Goal: Information Seeking & Learning: Learn about a topic

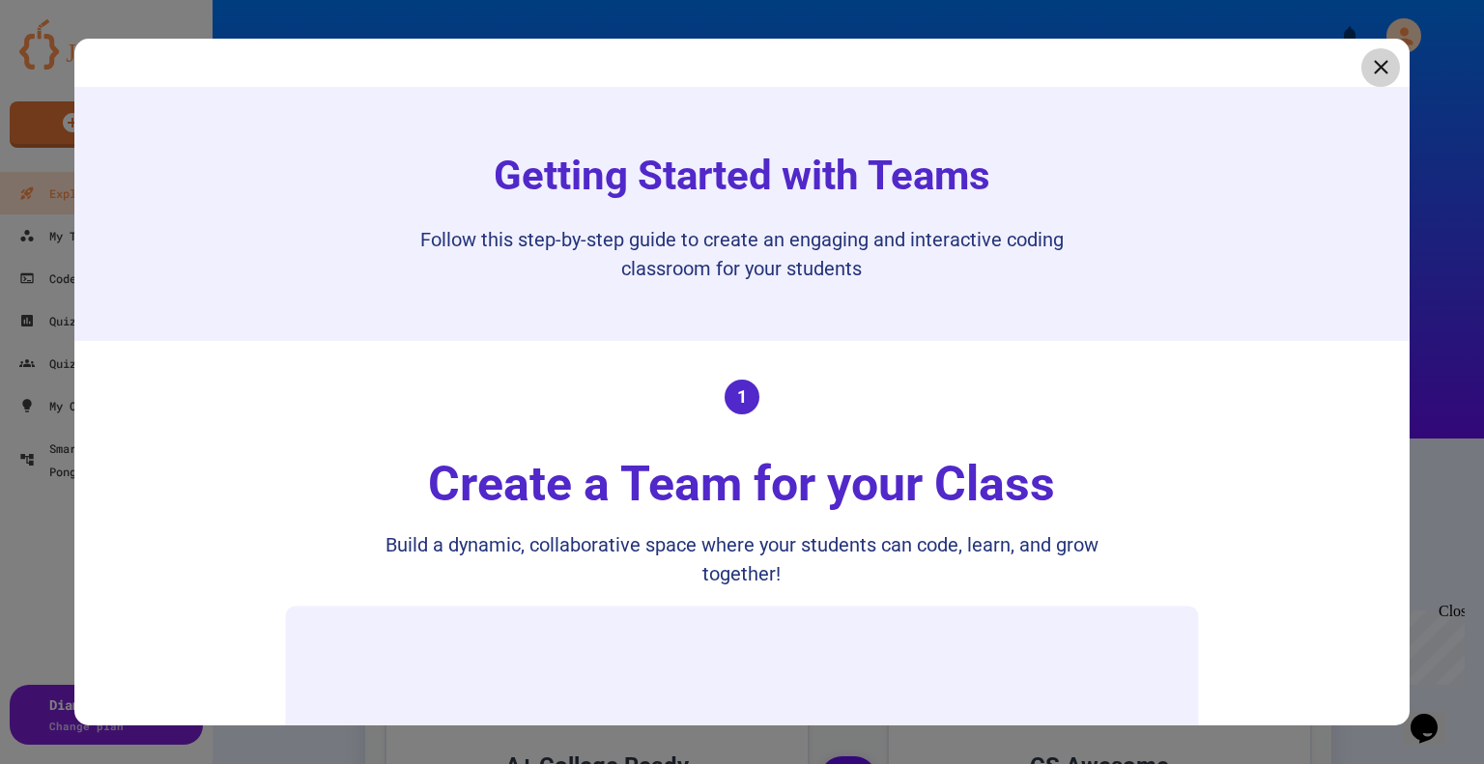
scroll to position [483, 0]
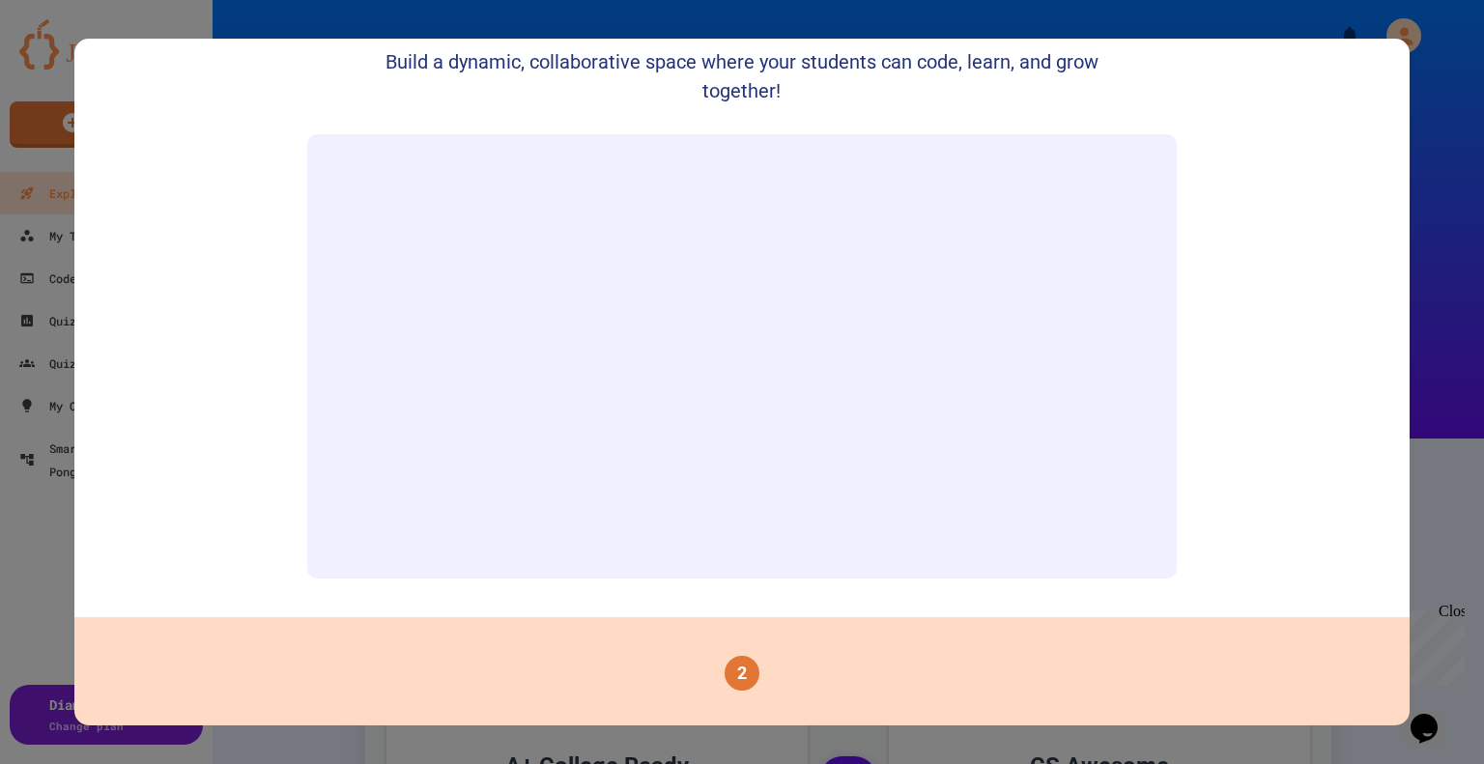
click at [1421, 78] on div at bounding box center [742, 382] width 1484 height 764
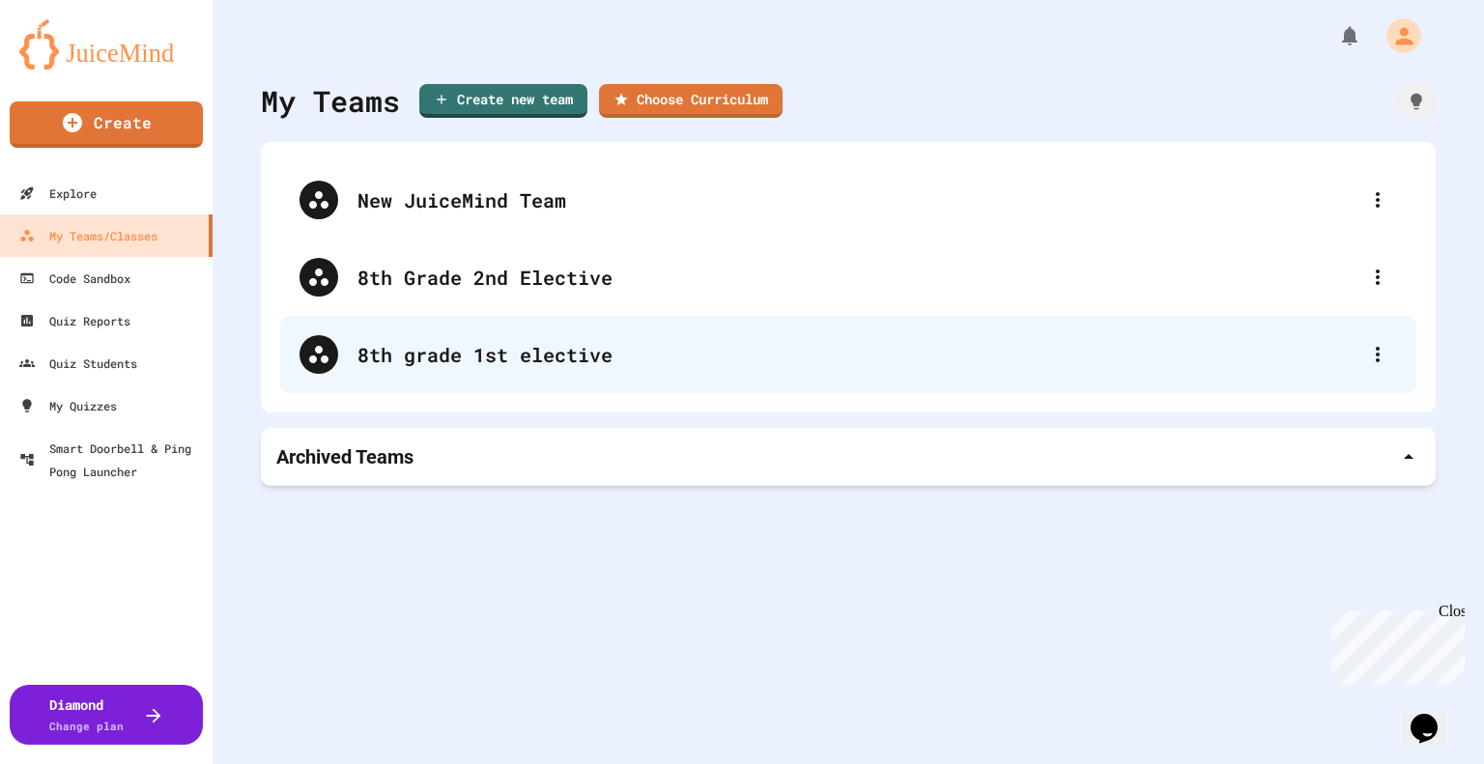
click at [513, 362] on div "8th grade 1st elective" at bounding box center [858, 354] width 1001 height 29
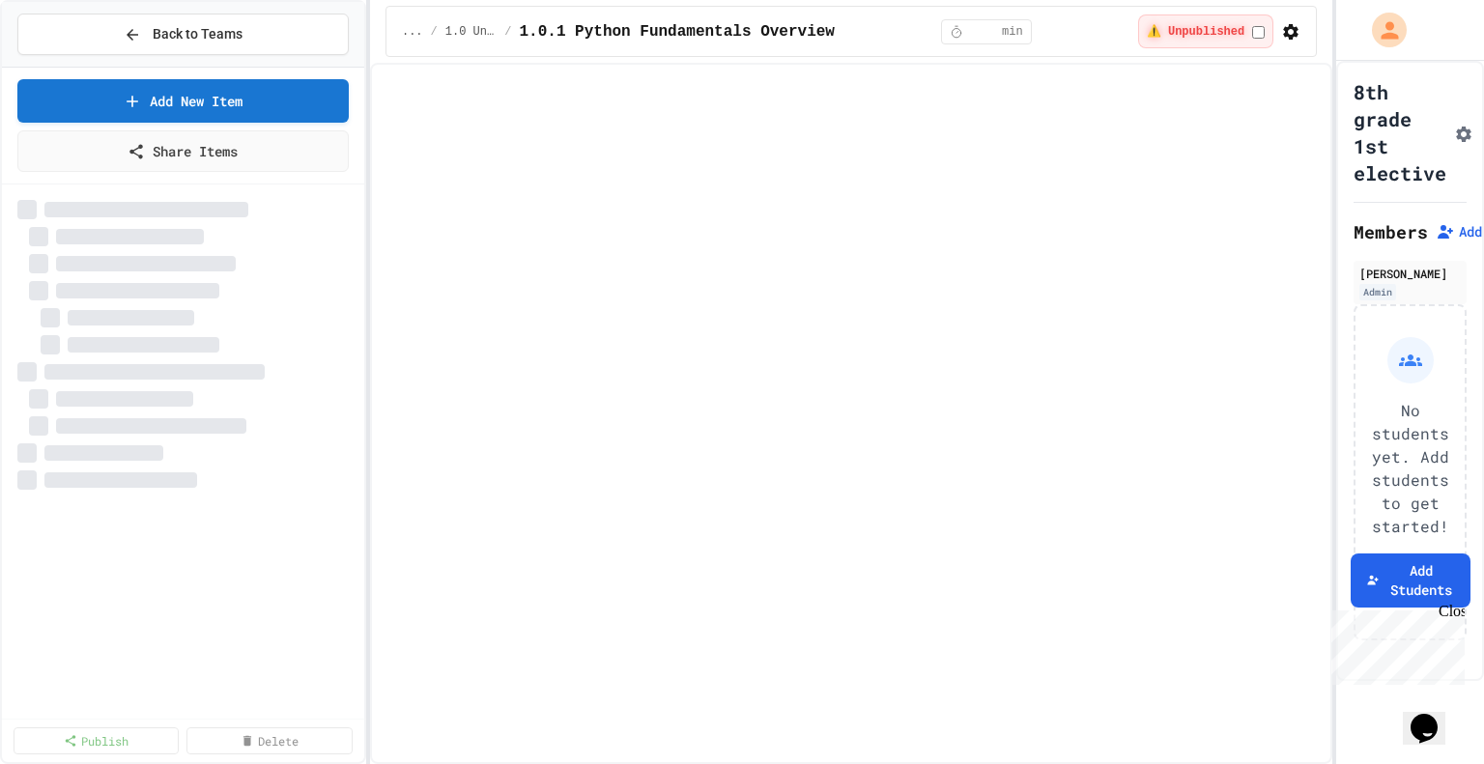
select select "***"
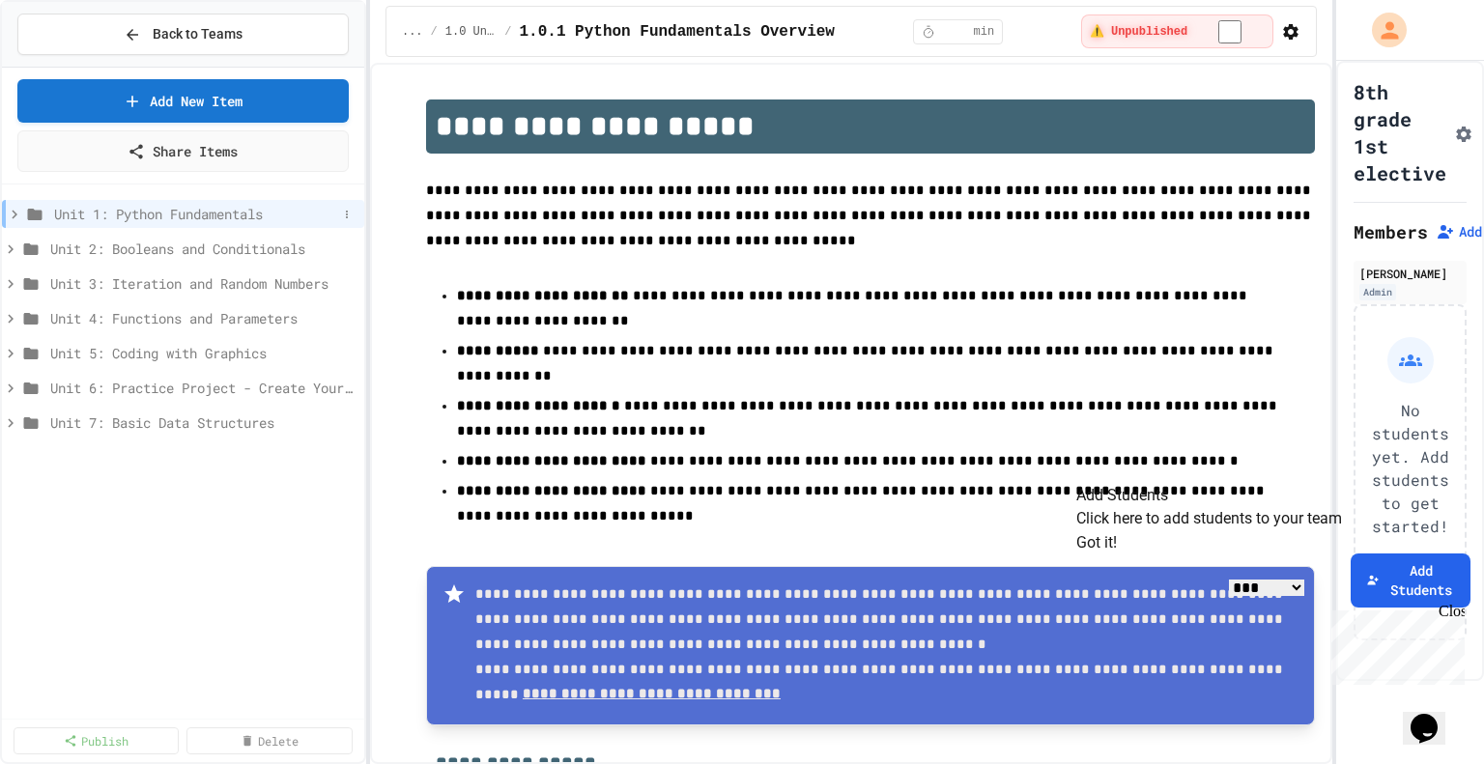
click at [237, 215] on span "Unit 1: Python Fundamentals" at bounding box center [195, 214] width 283 height 20
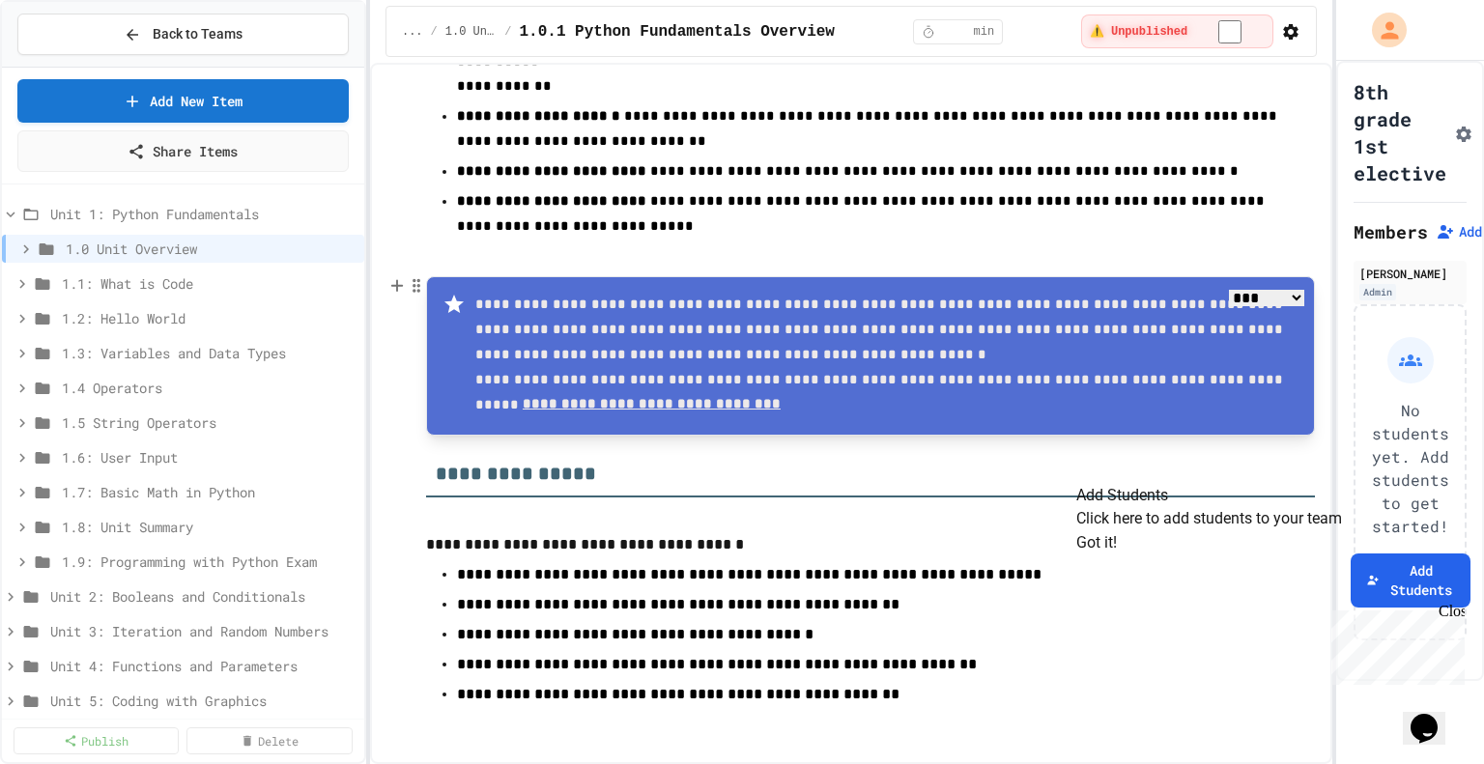
scroll to position [330, 0]
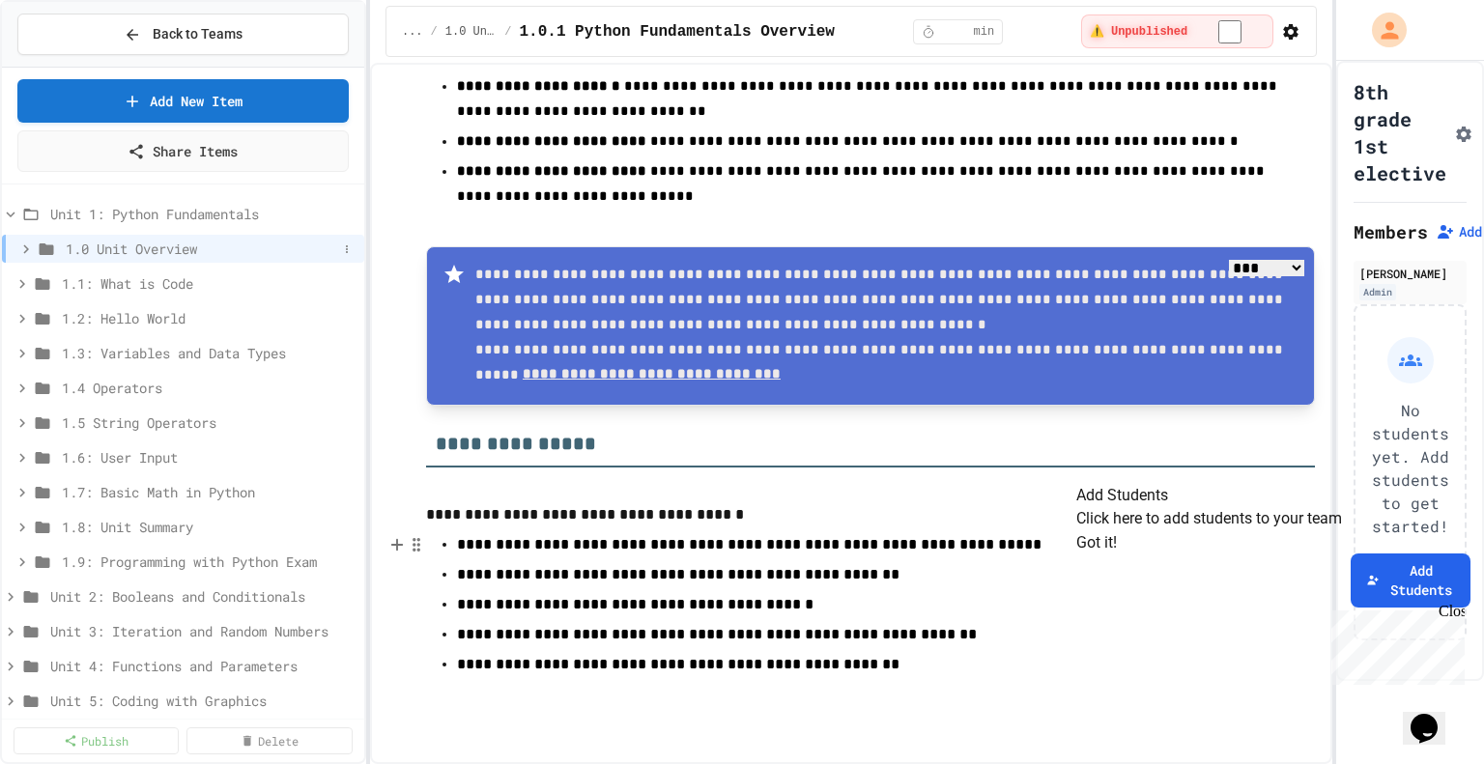
click at [185, 250] on span "1.0 Unit Overview" at bounding box center [202, 249] width 272 height 20
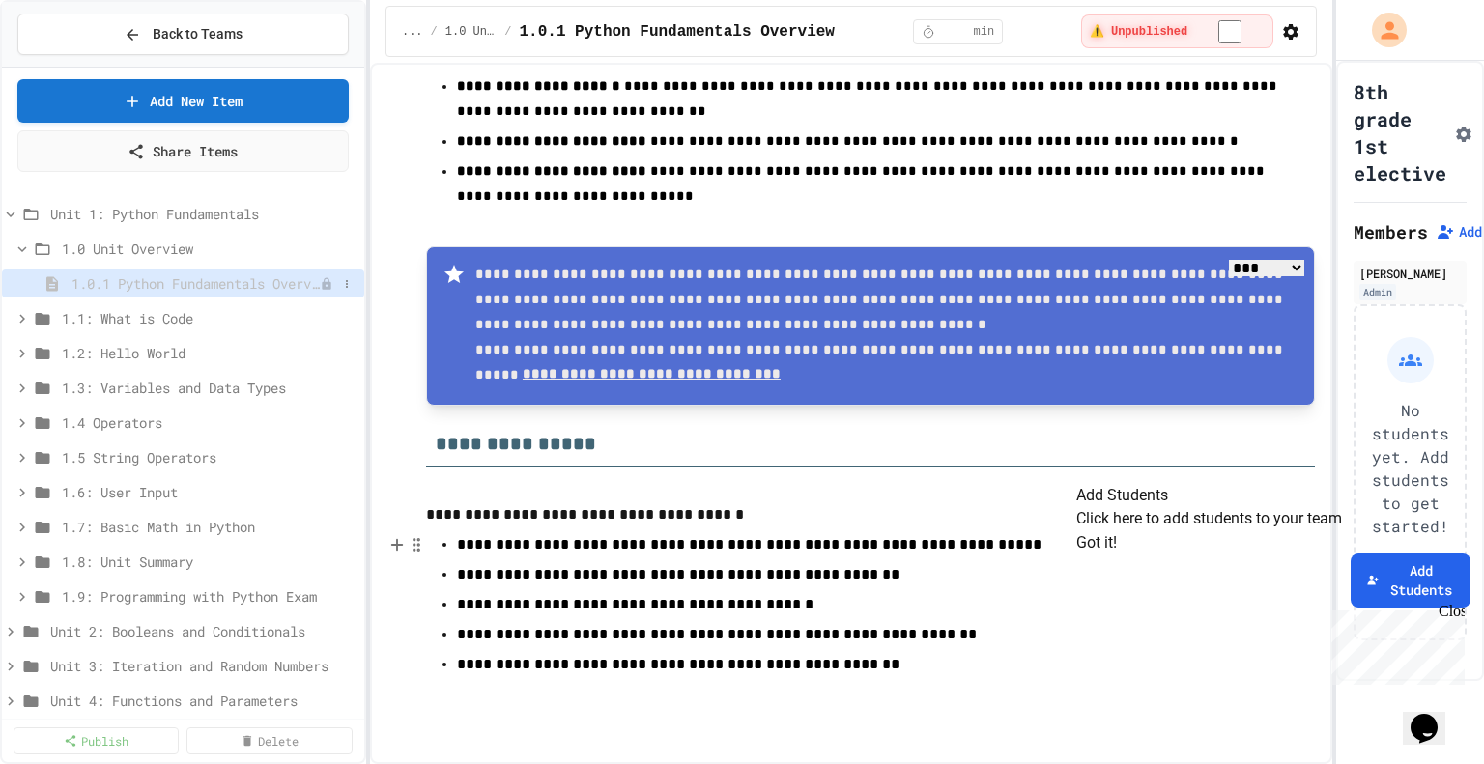
click at [186, 279] on span "1.0.1 Python Fundamentals Overview" at bounding box center [196, 283] width 248 height 20
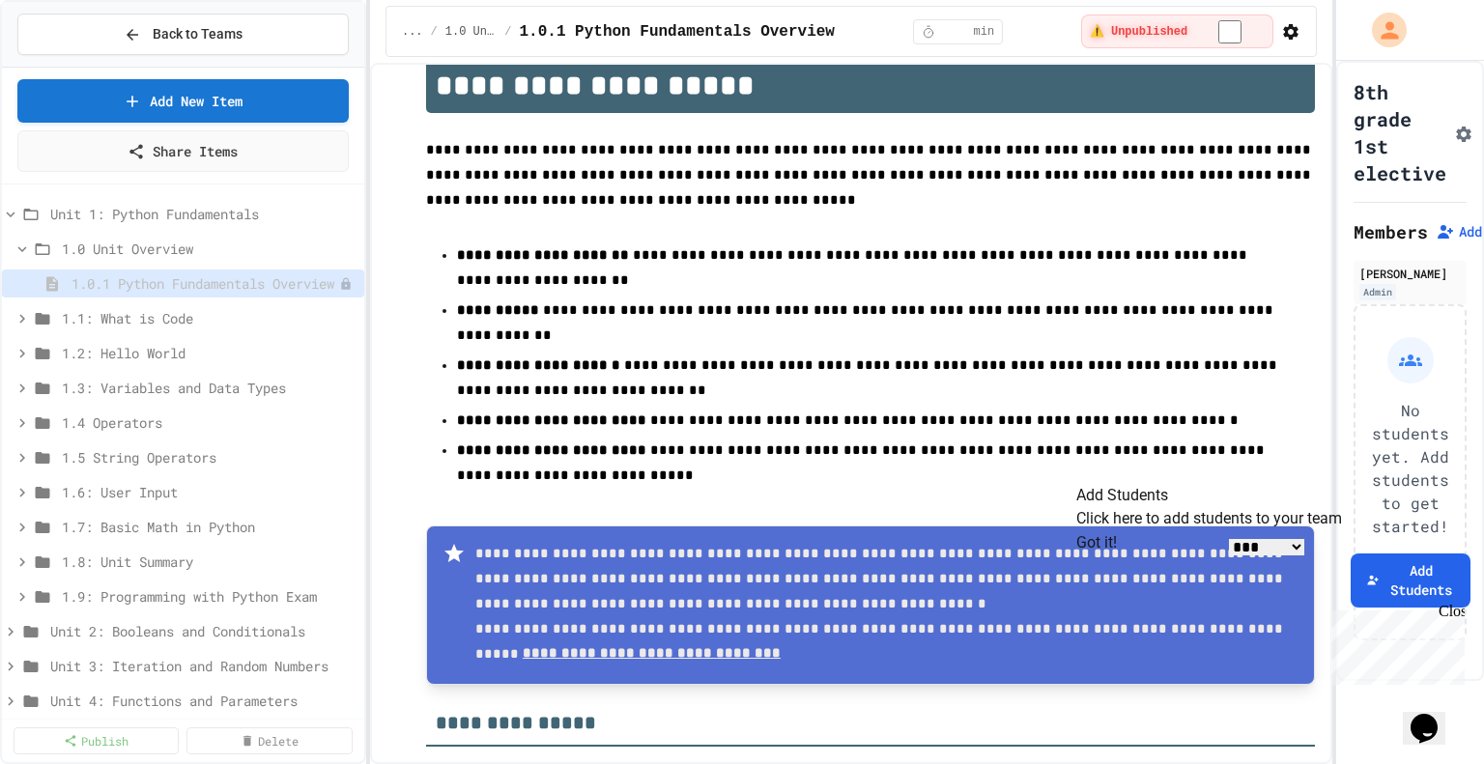
scroll to position [0, 0]
